Goal: Information Seeking & Learning: Learn about a topic

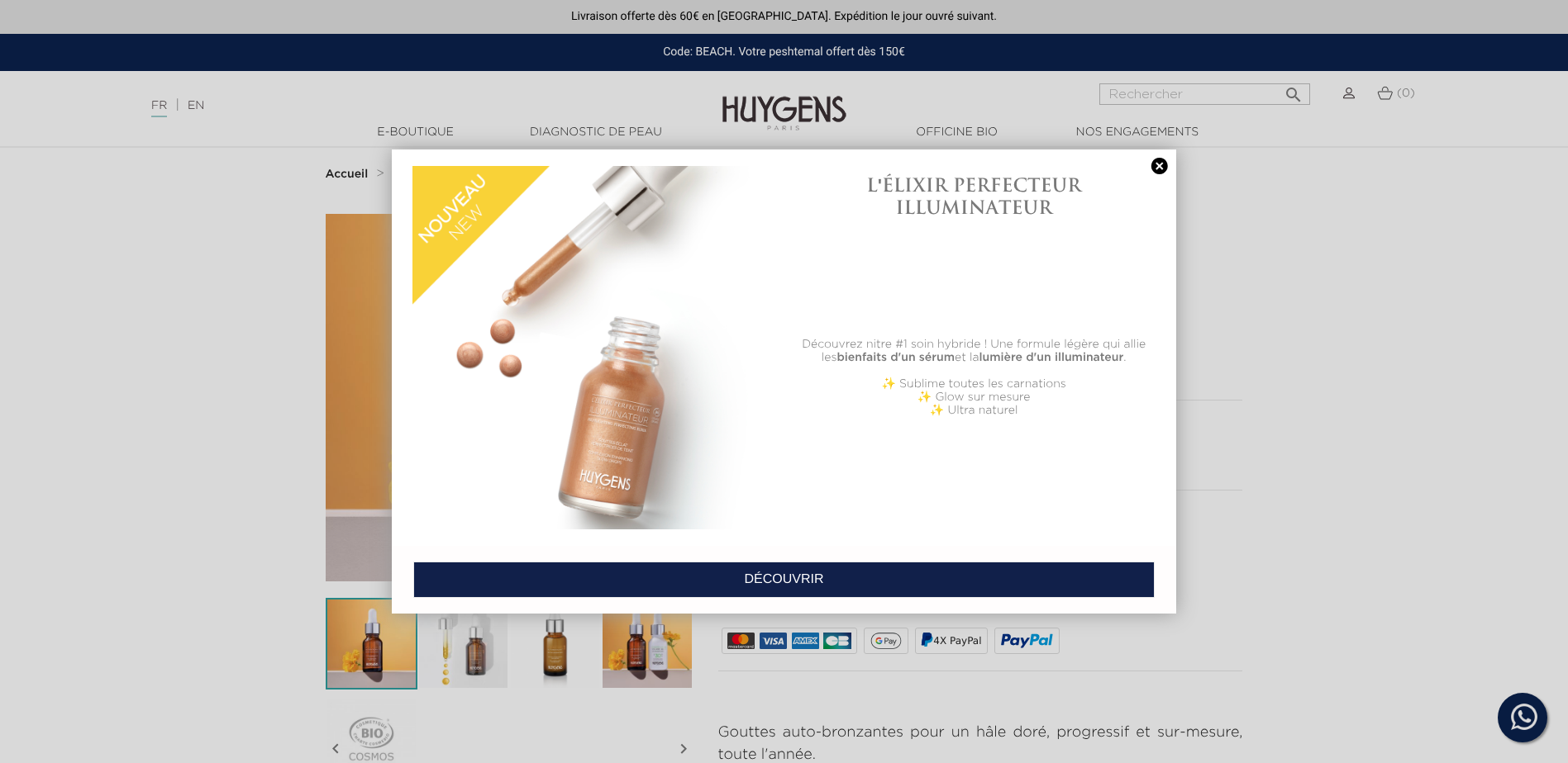
click at [1157, 157] on div "L'ÉLIXIR PERFECTEUR ILLUMINATEUR Découvrez nitre #1 soin hybride ! Une formule …" at bounding box center [784, 347] width 784 height 396
click at [1157, 163] on link at bounding box center [1159, 166] width 23 height 18
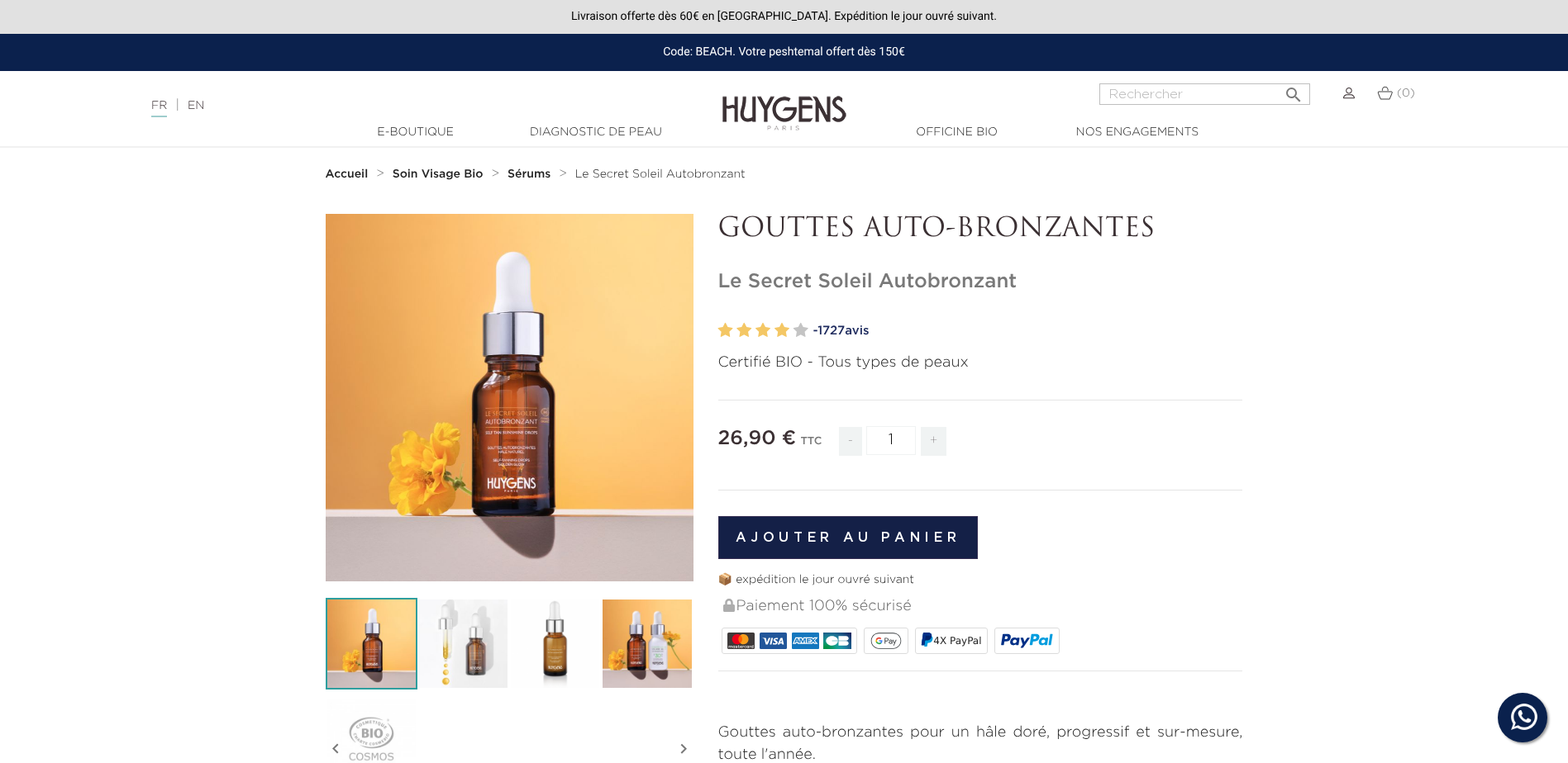
click at [845, 327] on span "1727" at bounding box center [831, 330] width 27 height 12
click at [450, 635] on img at bounding box center [463, 643] width 92 height 92
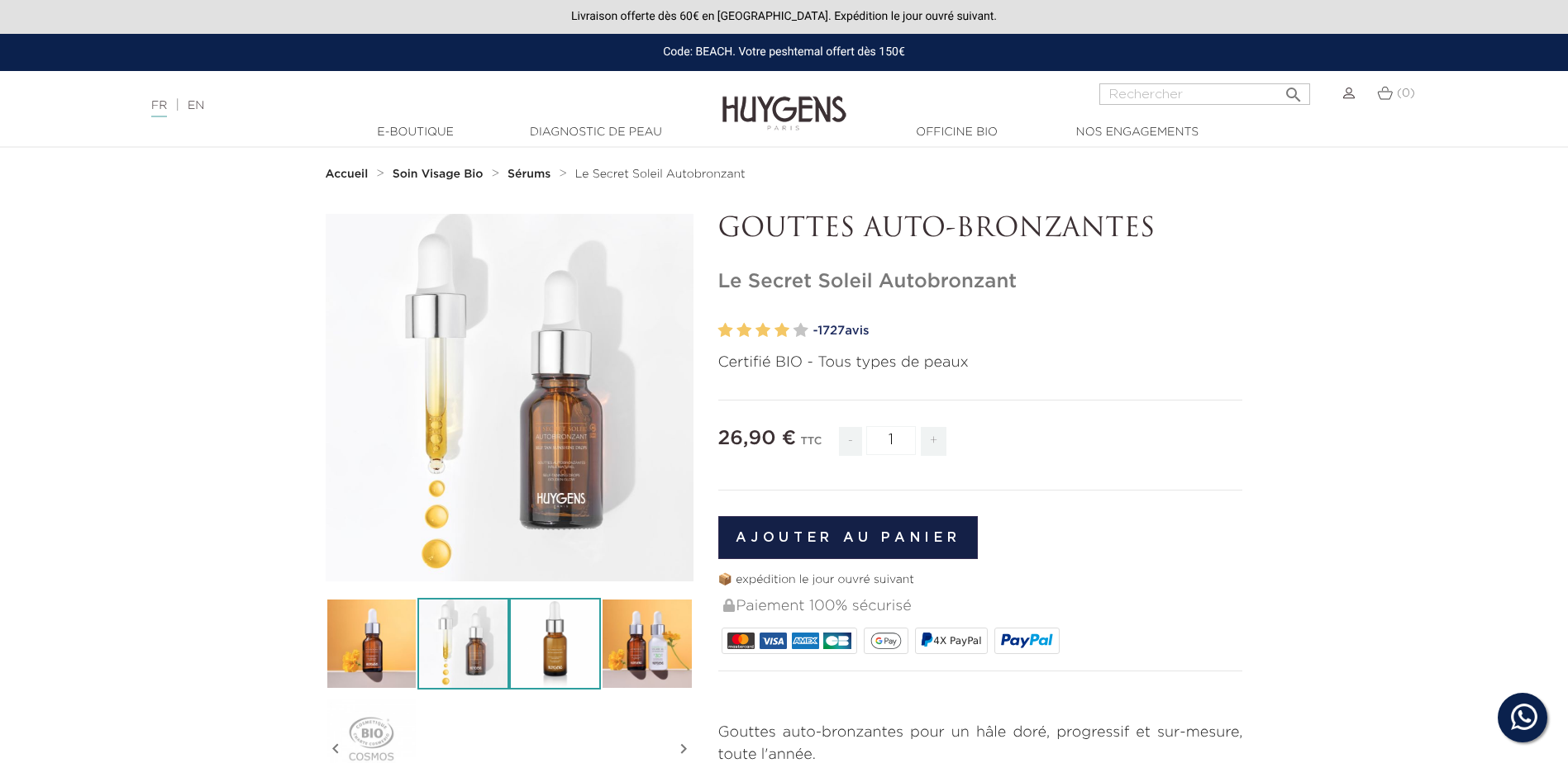
click at [530, 642] on img at bounding box center [555, 643] width 92 height 92
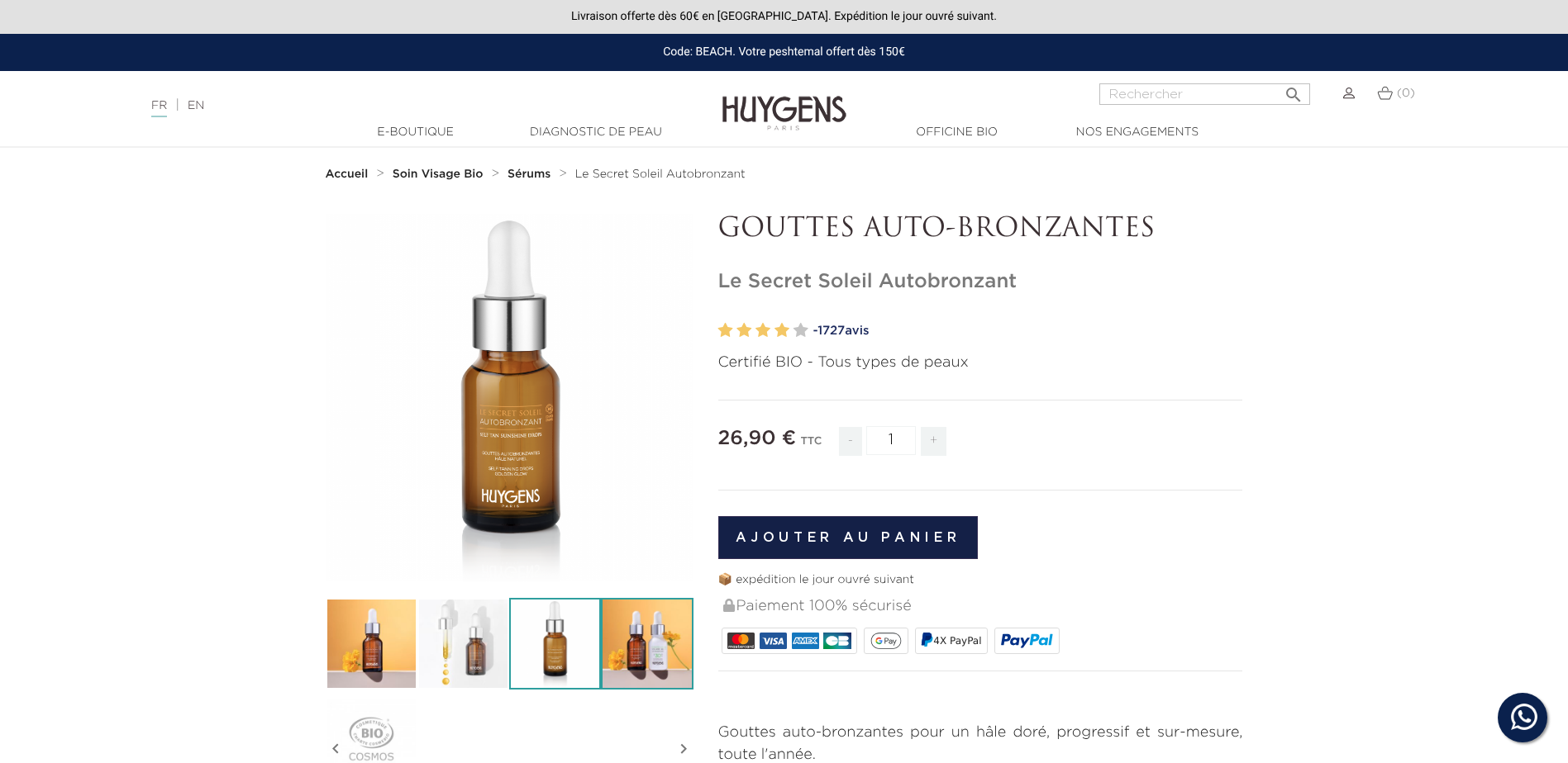
click at [663, 638] on img at bounding box center [646, 643] width 92 height 92
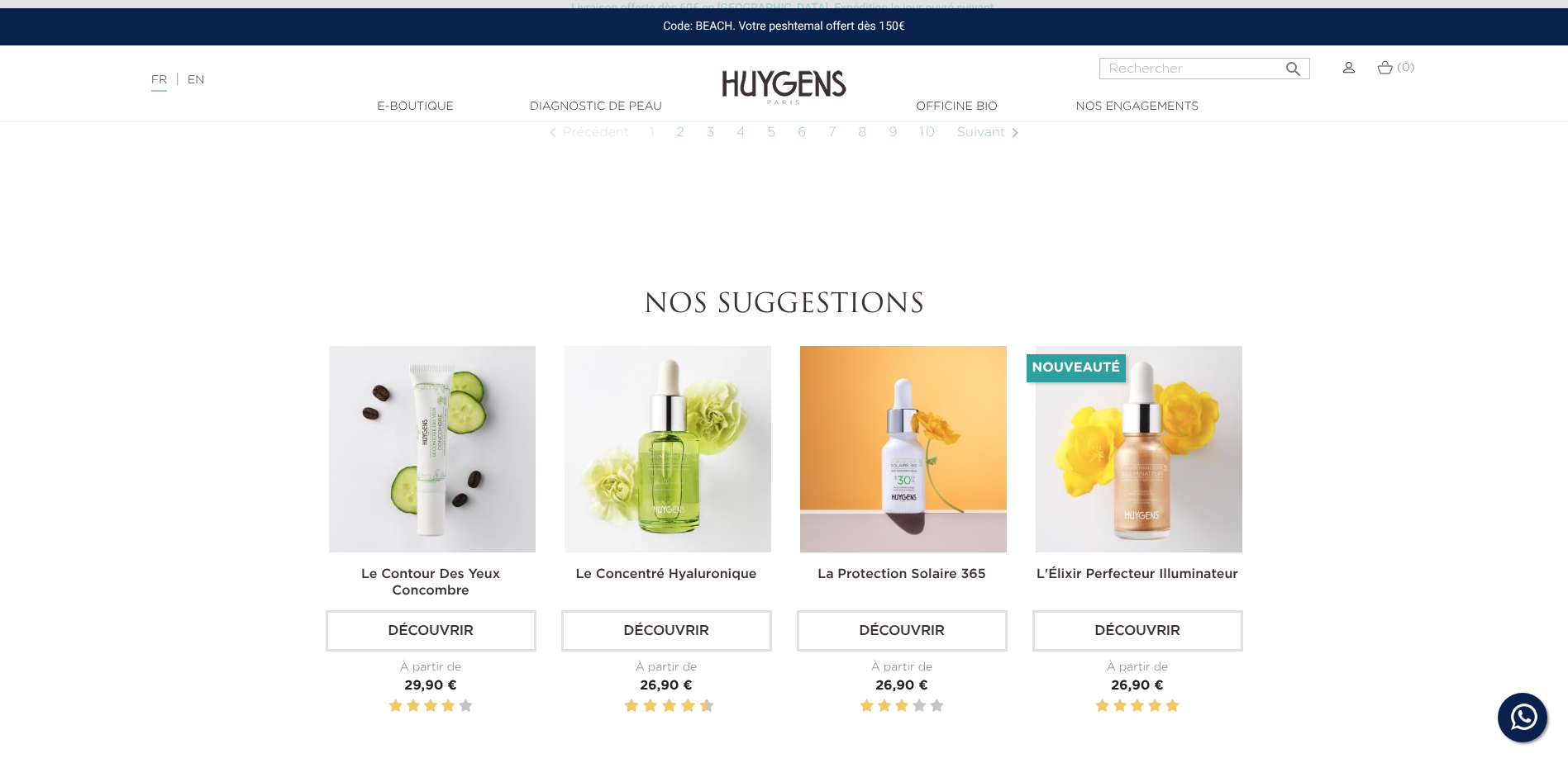
scroll to position [1487, 0]
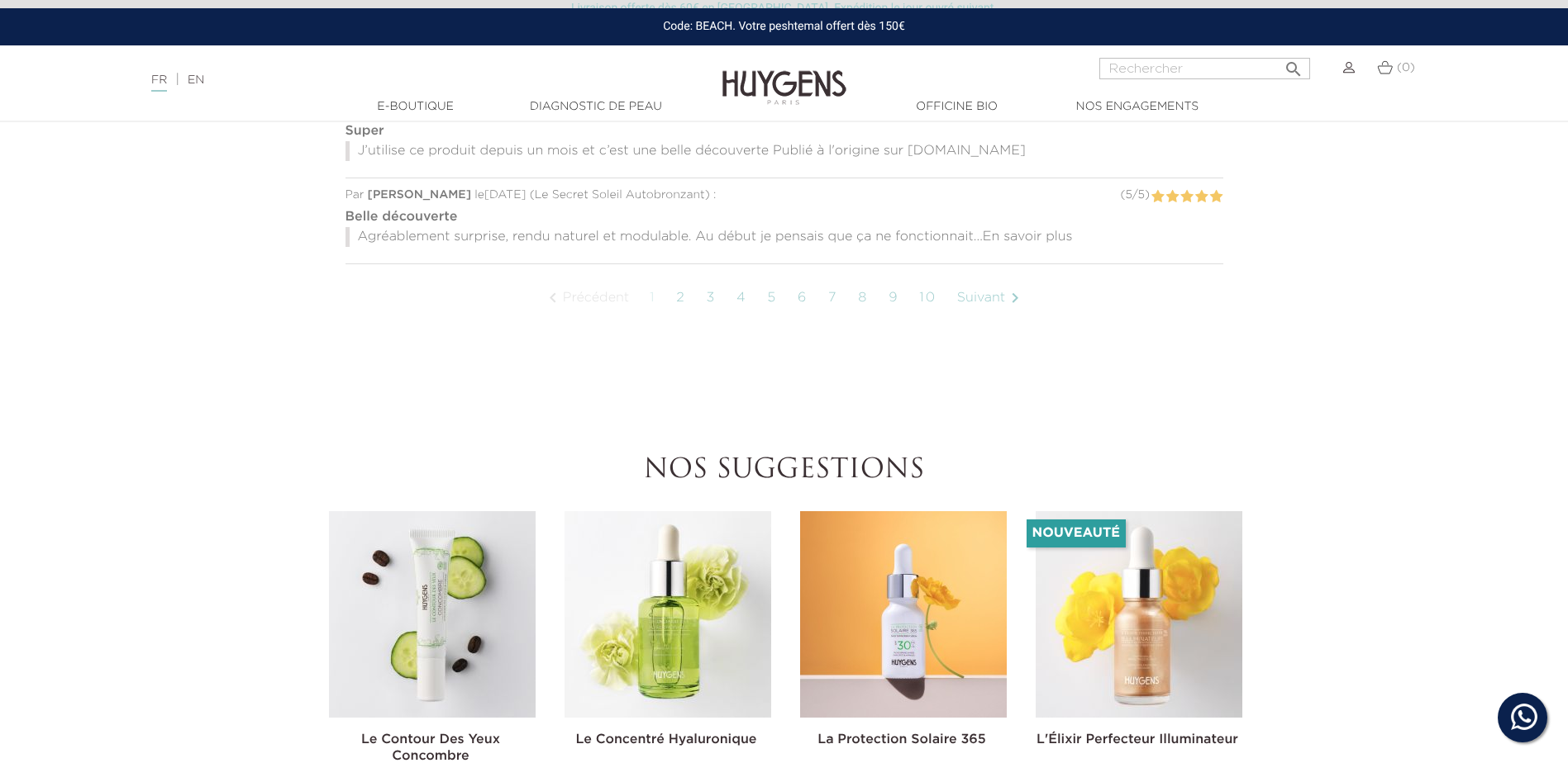
click at [682, 301] on link "2" at bounding box center [680, 298] width 25 height 41
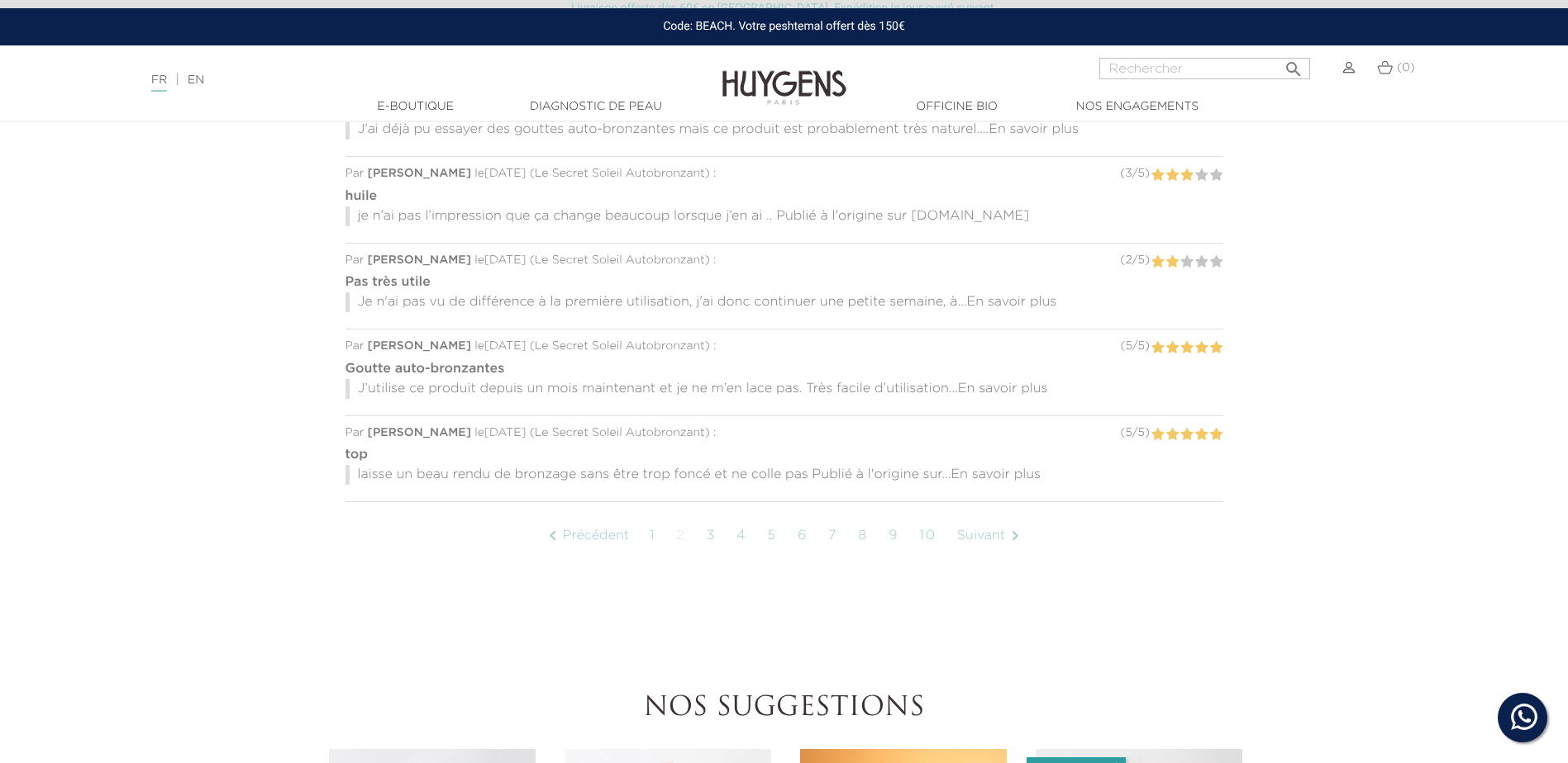
scroll to position [1260, 0]
